Goal: Find specific page/section

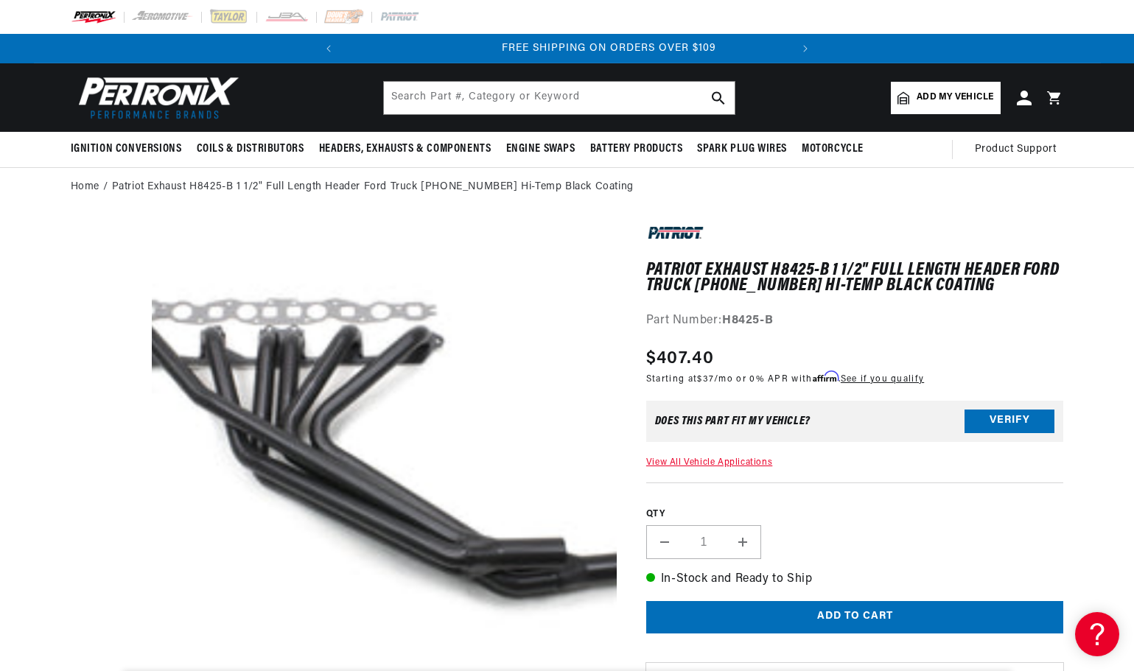
scroll to position [0, 446]
click at [440, 99] on input "text" at bounding box center [559, 98] width 351 height 32
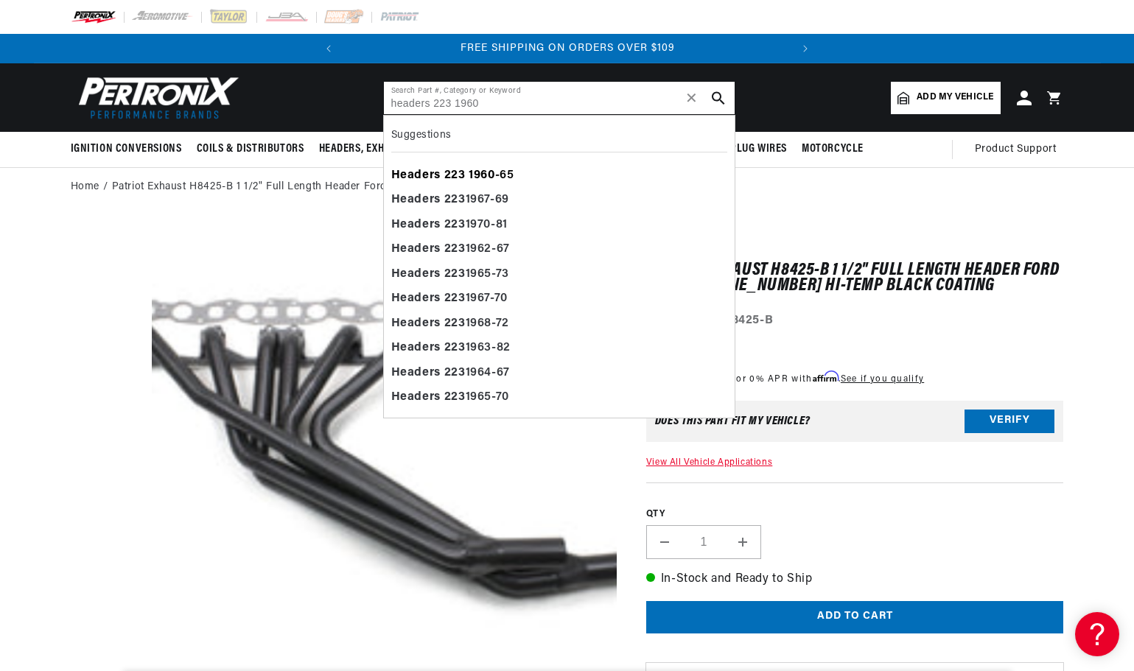
type input "headers 223 1960"
click at [453, 174] on b "223" at bounding box center [454, 175] width 21 height 12
